Goal: Use online tool/utility: Use online tool/utility

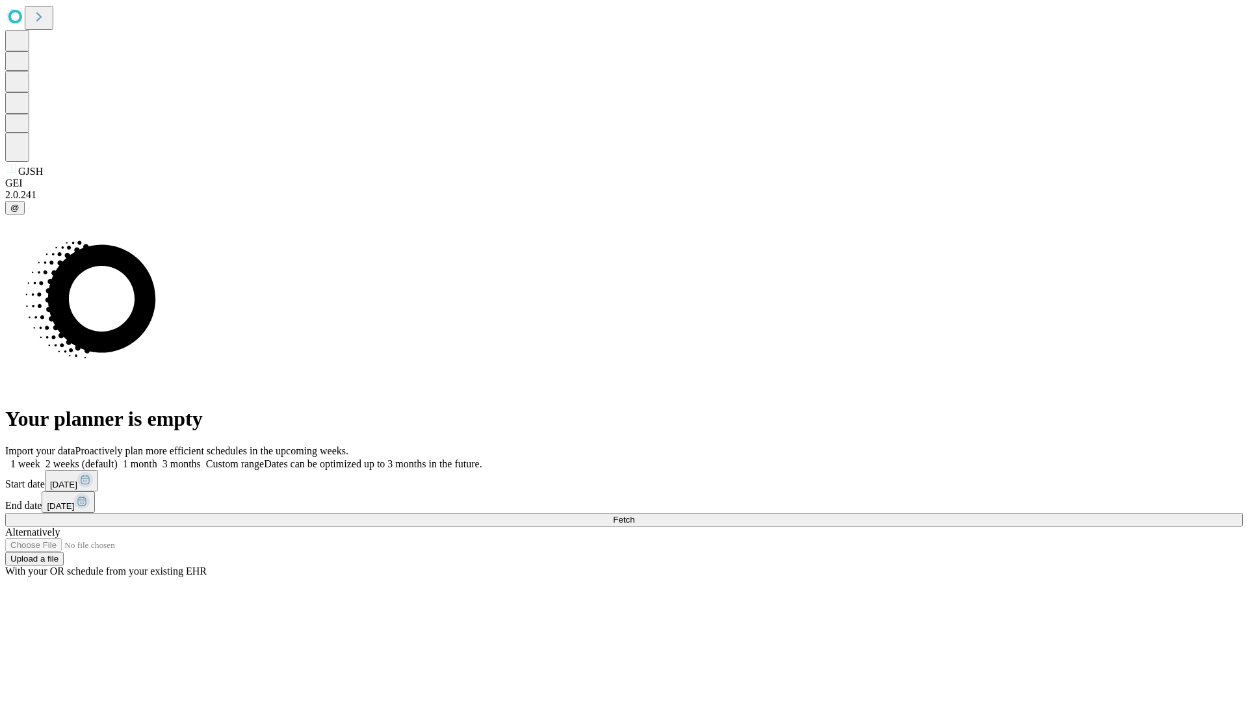
click at [634, 515] on span "Fetch" at bounding box center [623, 520] width 21 height 10
